Goal: Task Accomplishment & Management: Complete application form

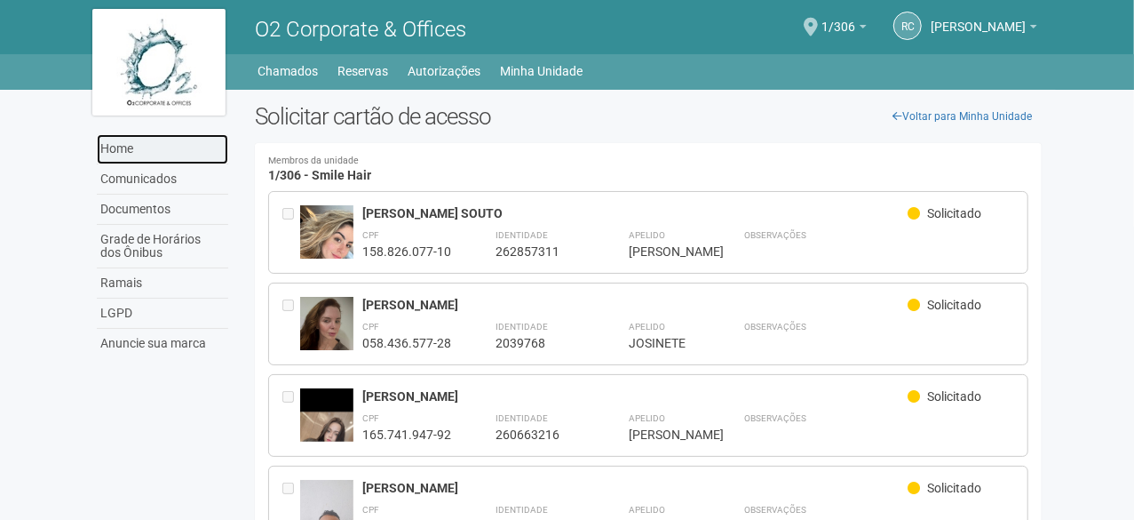
click at [103, 142] on link "Home" at bounding box center [162, 149] width 131 height 30
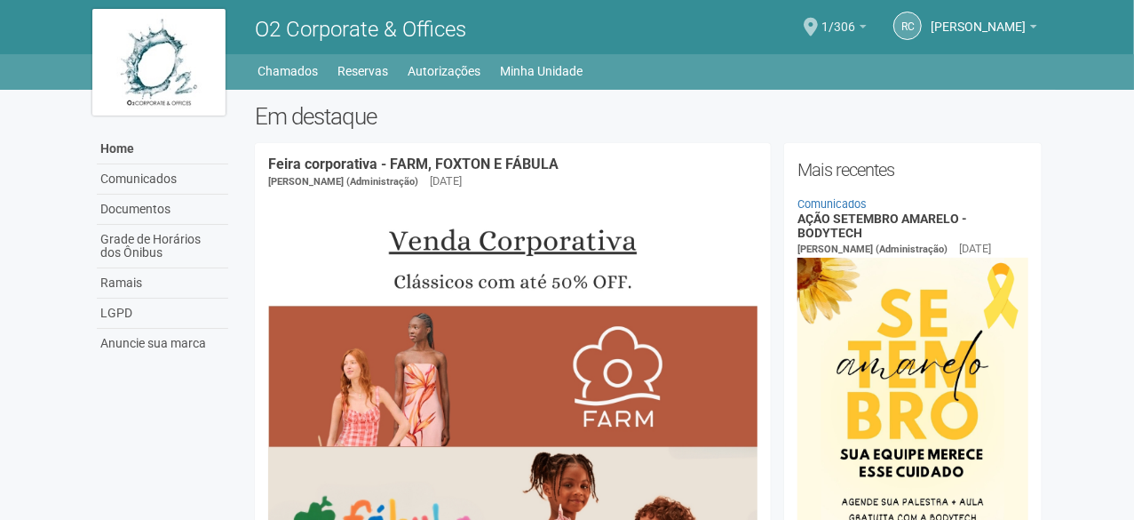
click at [860, 26] on b at bounding box center [863, 27] width 7 height 4
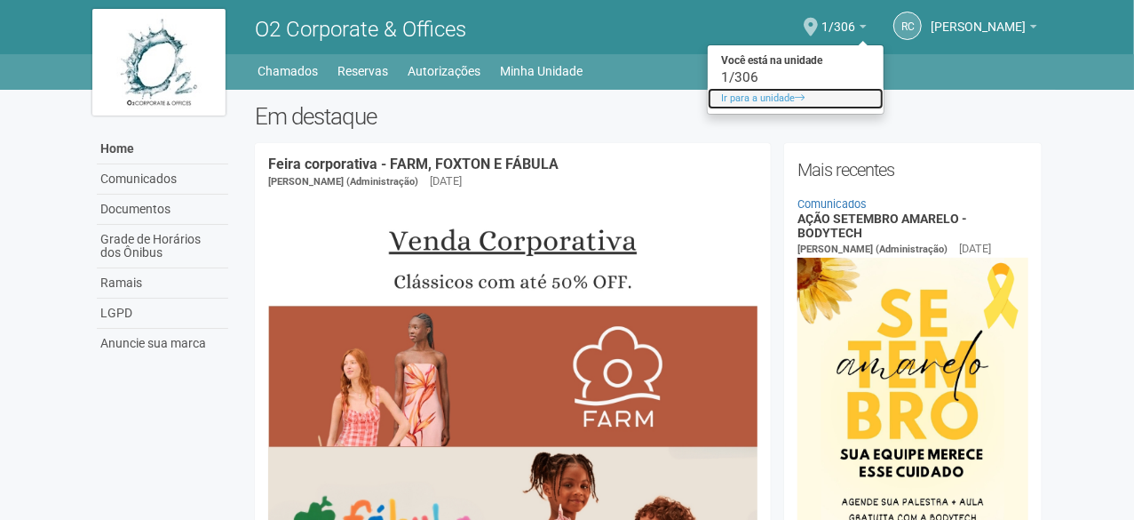
click at [708, 100] on link "Ir para a unidade" at bounding box center [796, 98] width 176 height 21
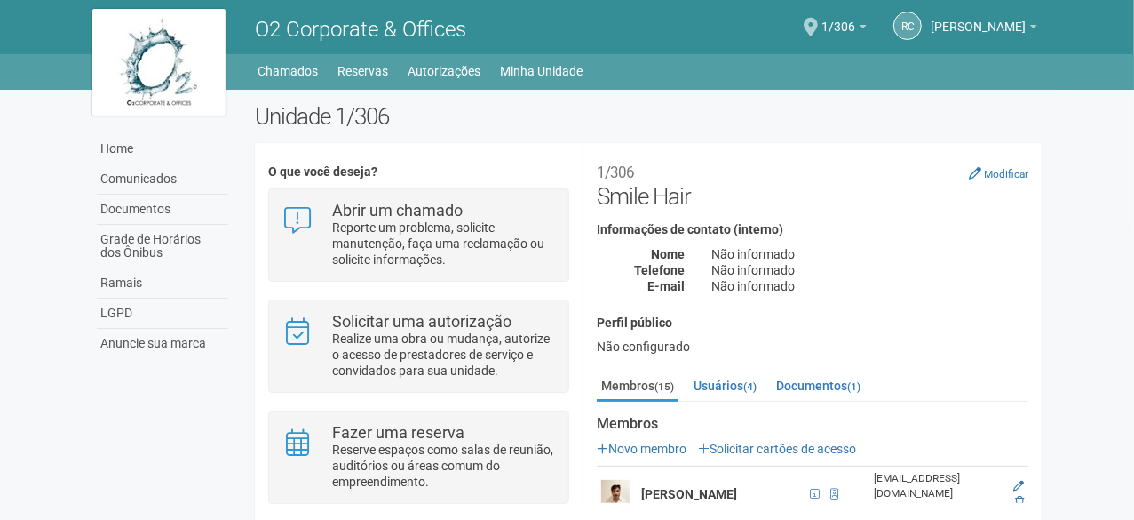
scroll to position [178, 0]
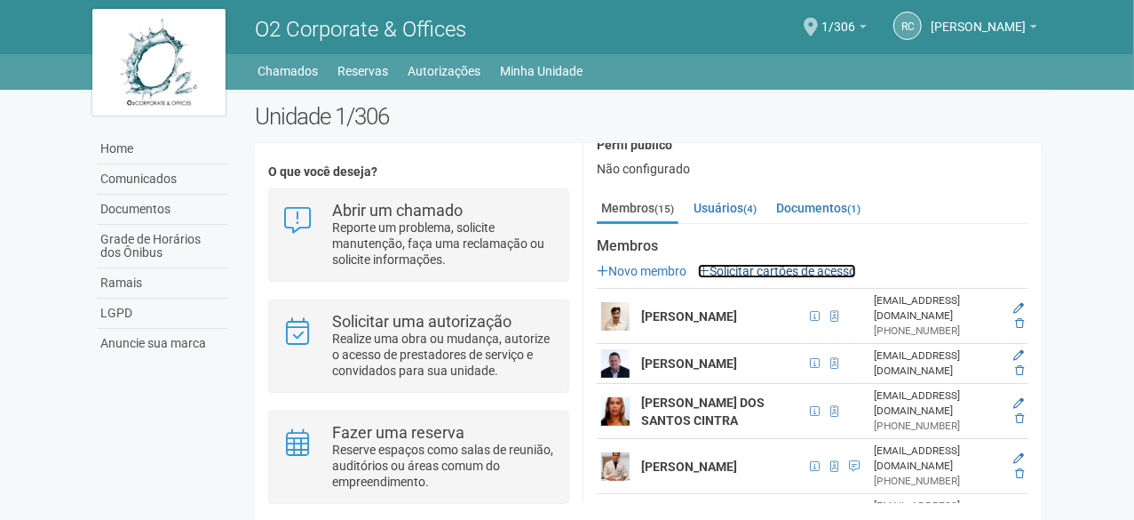
click at [752, 272] on link "Solicitar cartões de acesso" at bounding box center [777, 271] width 158 height 14
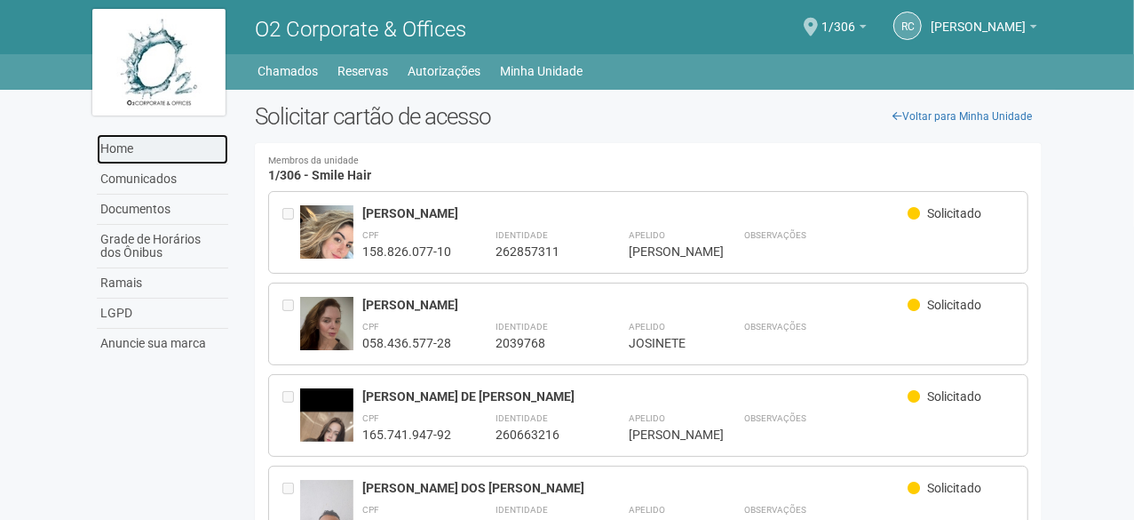
click at [131, 146] on link "Home" at bounding box center [162, 149] width 131 height 30
